Goal: Task Accomplishment & Management: Use online tool/utility

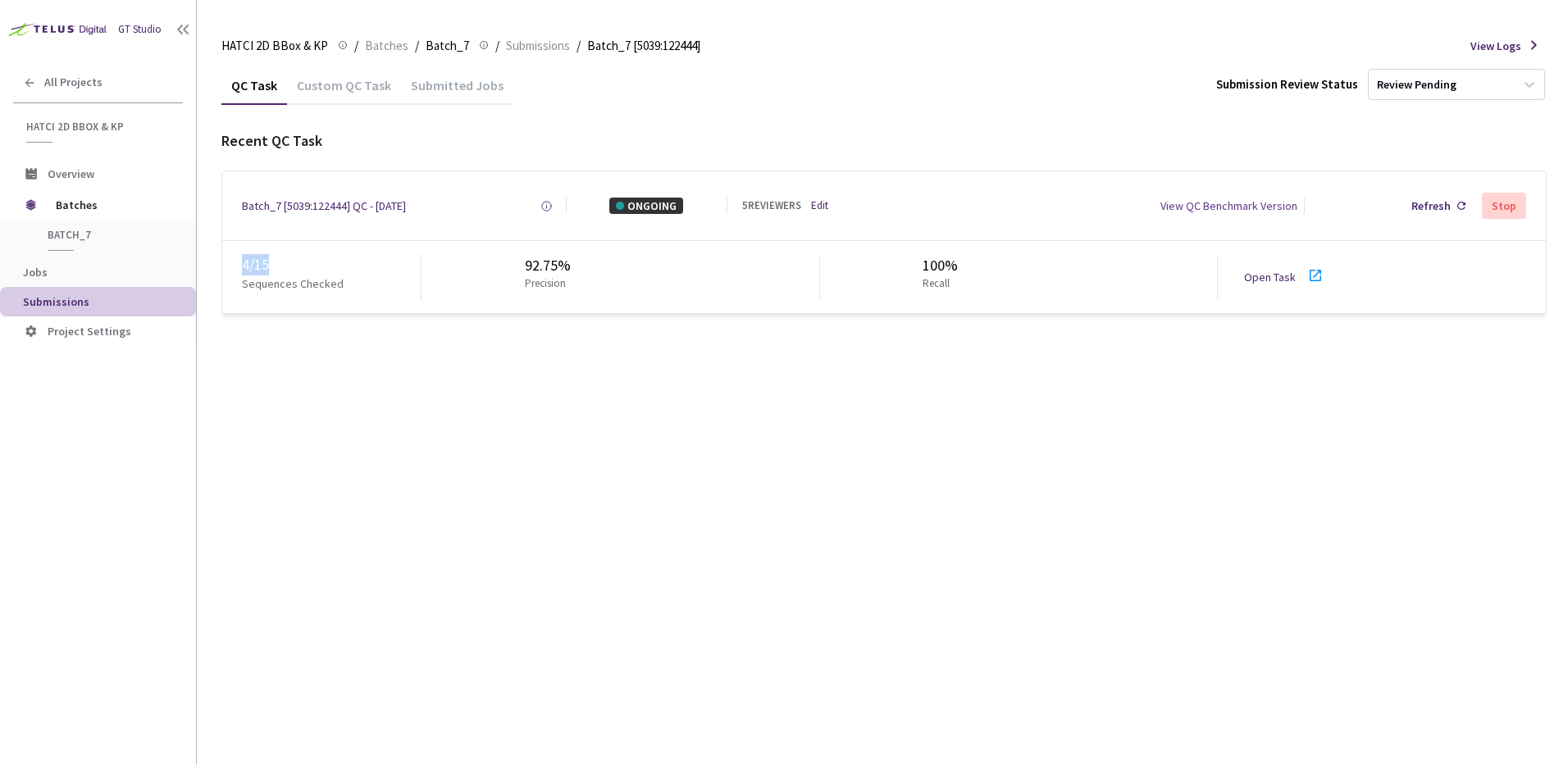
drag, startPoint x: 245, startPoint y: 269, endPoint x: 279, endPoint y: 263, distance: 34.5
click at [279, 263] on div "4 / 15" at bounding box center [331, 264] width 178 height 21
click at [365, 442] on div "QC Task Custom QC Task Submitted Jobs Submission Review Status Review Pending R…" at bounding box center [884, 415] width 1325 height 699
click at [833, 536] on div "QC Task Custom QC Task Submitted Jobs Submission Review Status Review Pending R…" at bounding box center [884, 415] width 1325 height 699
click at [824, 444] on div "QC Task Custom QC Task Submitted Jobs Submission Review Status Review Pending R…" at bounding box center [884, 415] width 1325 height 699
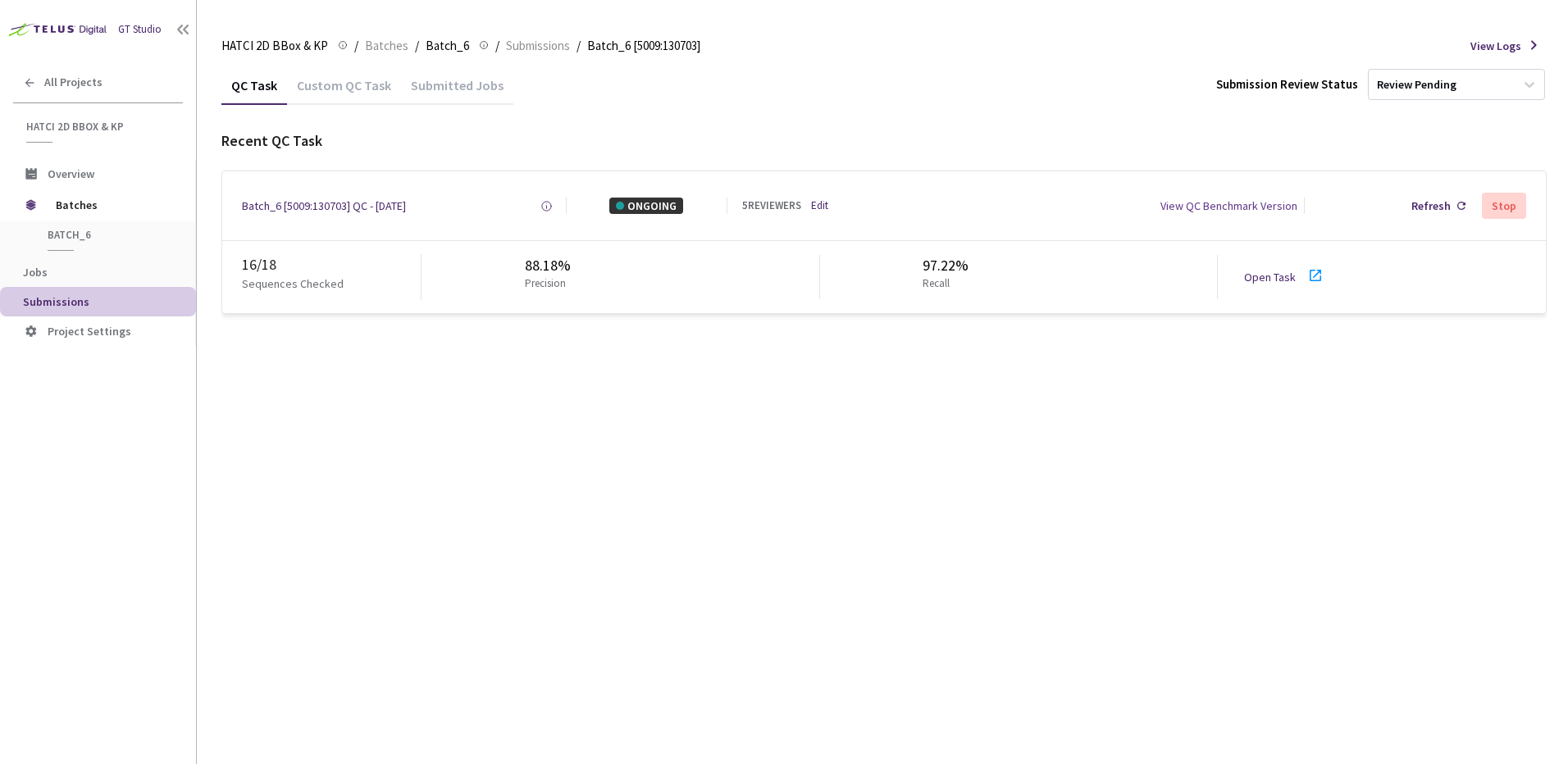
click at [1259, 285] on div "Open Task" at bounding box center [1275, 277] width 61 height 16
